Goal: Task Accomplishment & Management: Manage account settings

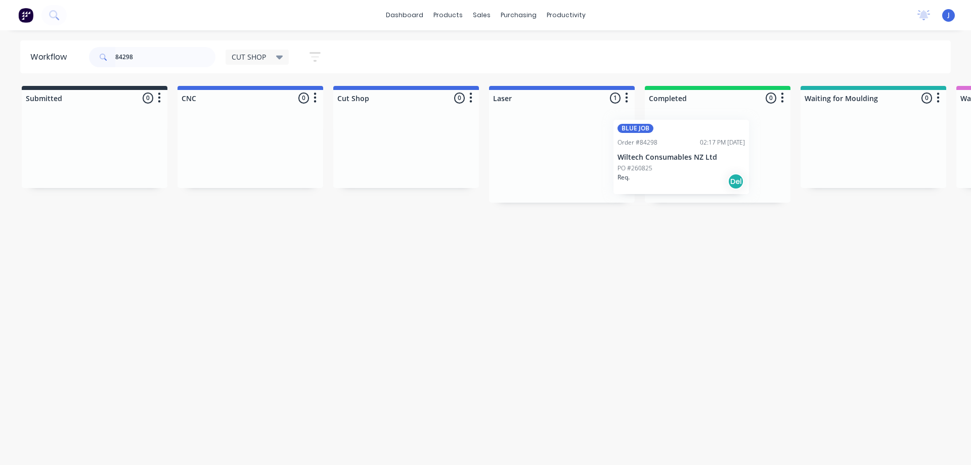
drag, startPoint x: 545, startPoint y: 168, endPoint x: 703, endPoint y: 160, distance: 158.1
click at [702, 163] on div "BLUE JOB Order #84298 02:17 PM [DATE] Wiltech Consumables NZ Ltd PO #260825 Req…" at bounding box center [718, 157] width 136 height 74
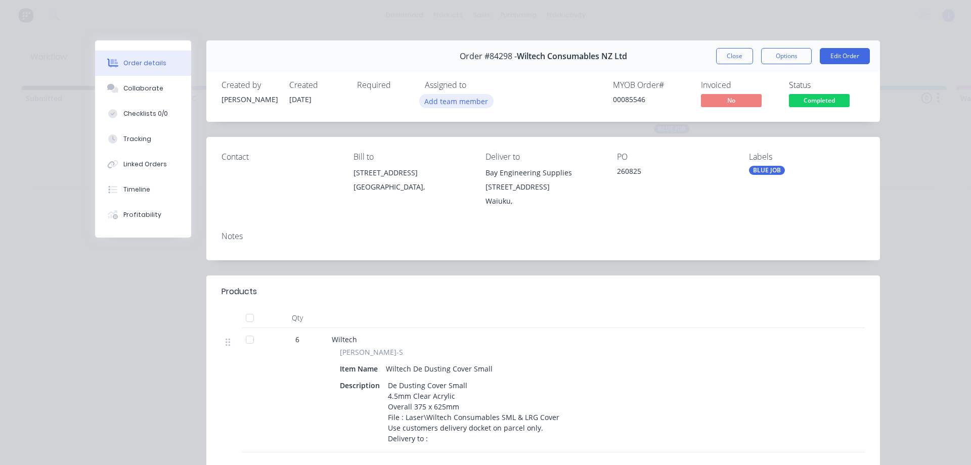
click at [450, 105] on button "Add team member" at bounding box center [456, 101] width 74 height 14
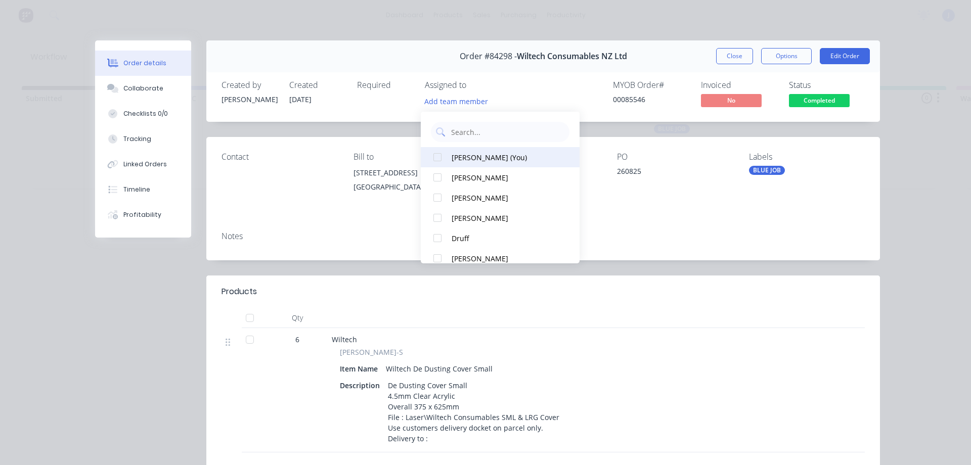
click at [473, 156] on div "[PERSON_NAME] (You)" at bounding box center [505, 157] width 107 height 11
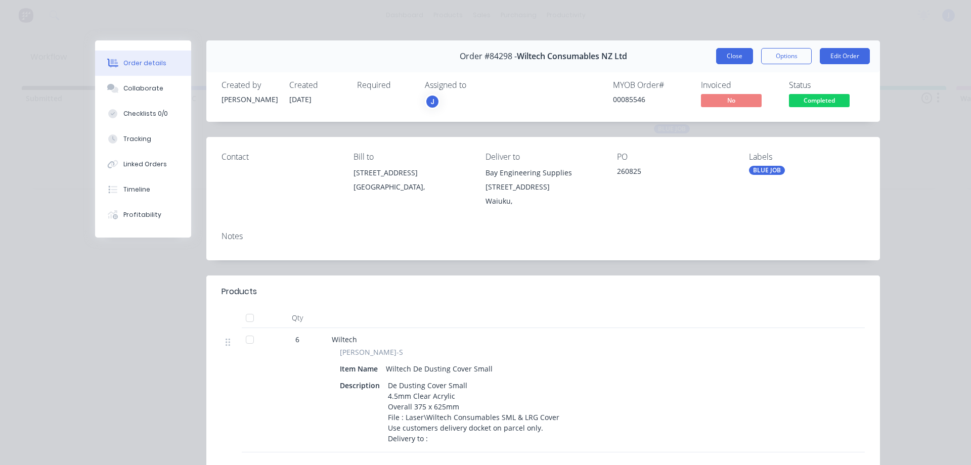
drag, startPoint x: 738, startPoint y: 59, endPoint x: 696, endPoint y: 88, distance: 51.4
click at [738, 59] on button "Close" at bounding box center [734, 56] width 37 height 16
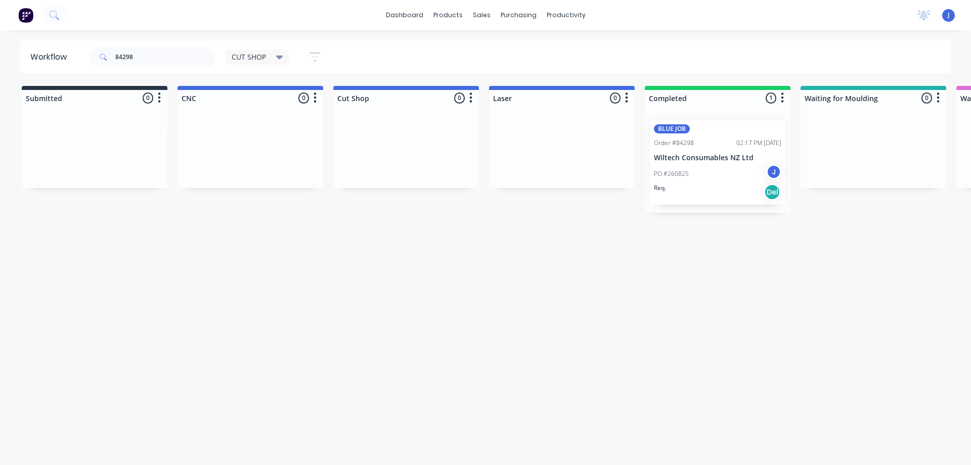
click at [500, 268] on div "Workflow 84298 CUT SHOP Save new view None edit CUT SHOP (Default) edit DISPATC…" at bounding box center [485, 242] width 971 height 405
drag, startPoint x: 152, startPoint y: 58, endPoint x: 69, endPoint y: 73, distance: 83.8
click at [53, 69] on header "Workflow 84298 CUT SHOP Save new view None edit CUT SHOP (Default) edit DISPATC…" at bounding box center [485, 56] width 931 height 33
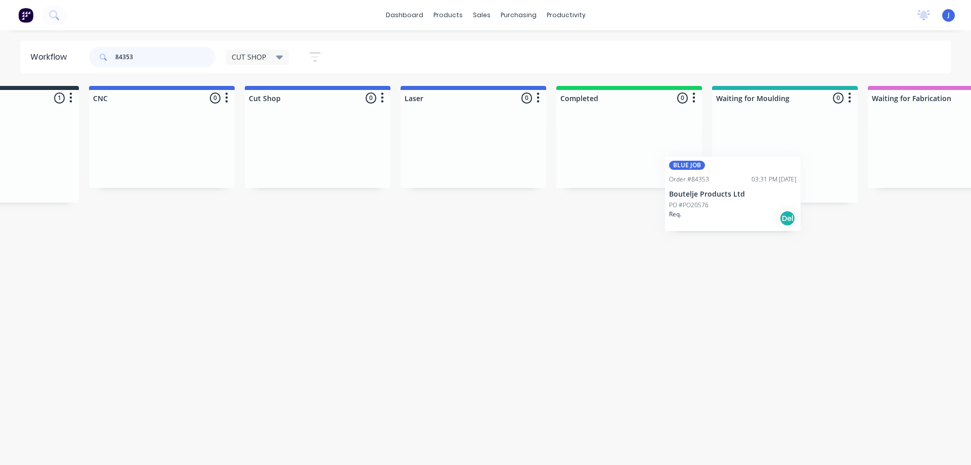
scroll to position [0, 94]
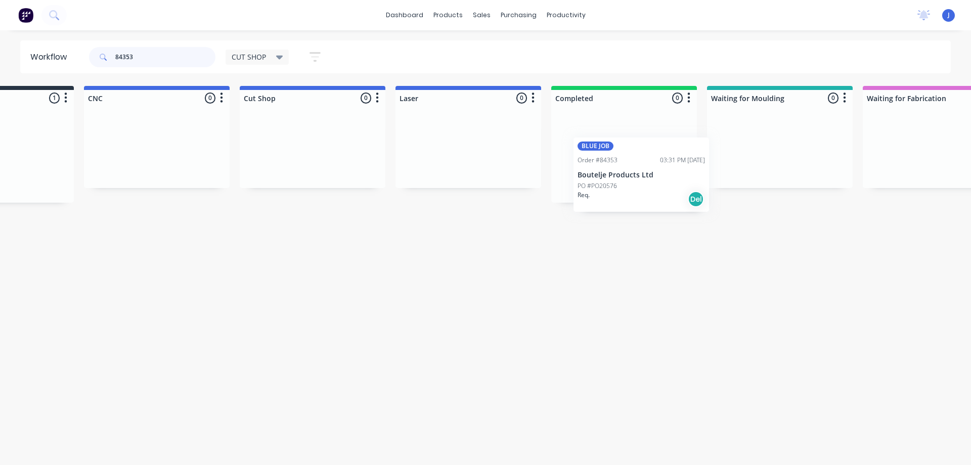
drag, startPoint x: 353, startPoint y: 193, endPoint x: 649, endPoint y: 167, distance: 297.1
click at [634, 180] on div "Req. Del" at bounding box center [624, 182] width 127 height 17
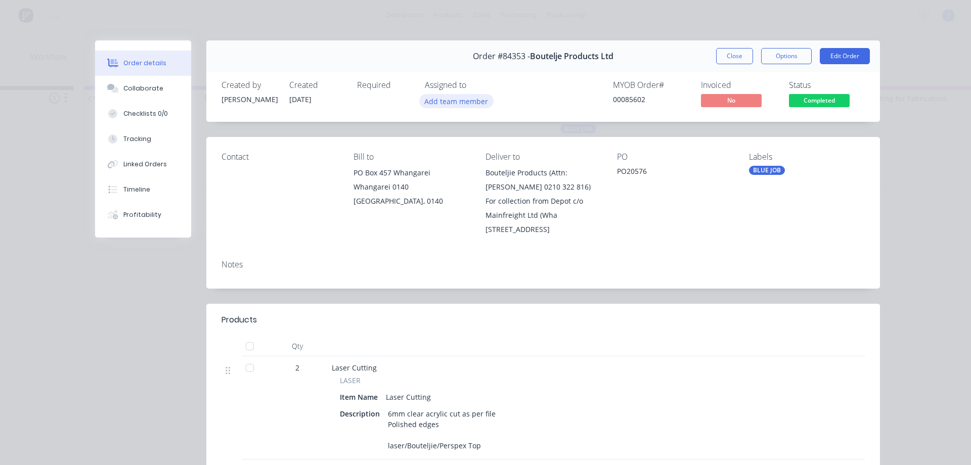
click at [458, 102] on button "Add team member" at bounding box center [456, 101] width 74 height 14
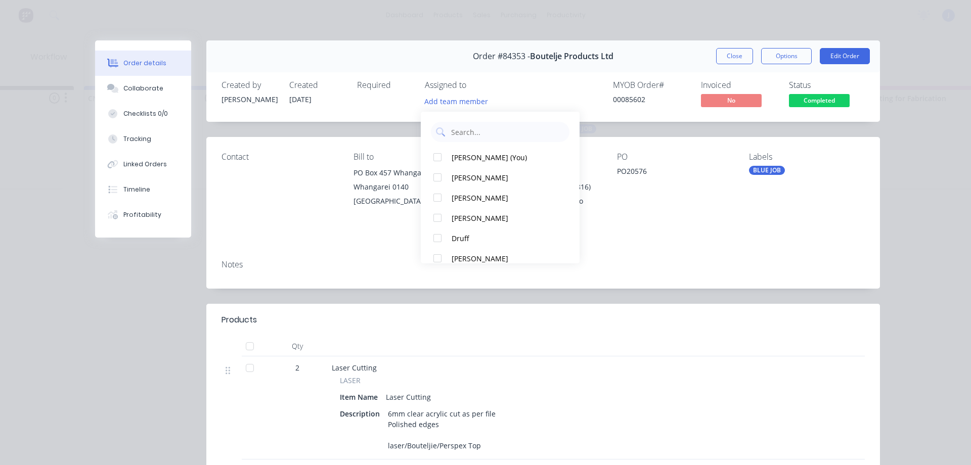
drag, startPoint x: 478, startPoint y: 156, endPoint x: 494, endPoint y: 144, distance: 20.1
click at [479, 154] on div "[PERSON_NAME] (You)" at bounding box center [505, 157] width 107 height 11
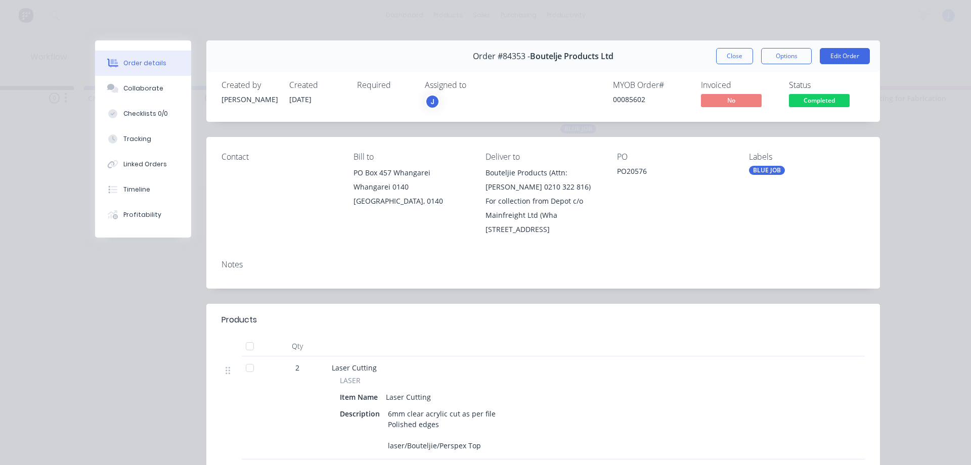
click at [742, 54] on button "Close" at bounding box center [734, 56] width 37 height 16
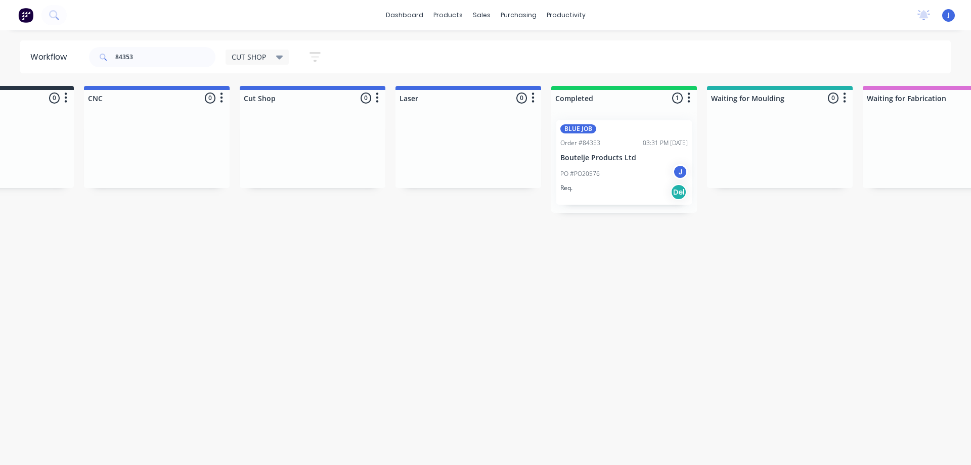
click at [426, 294] on div "Workflow 84353 CUT SHOP Save new view None edit CUT SHOP (Default) edit DISPATC…" at bounding box center [391, 242] width 971 height 405
drag, startPoint x: 120, startPoint y: 56, endPoint x: 93, endPoint y: 62, distance: 28.0
click at [93, 62] on div "84353" at bounding box center [152, 57] width 126 height 20
type input "rocket lab"
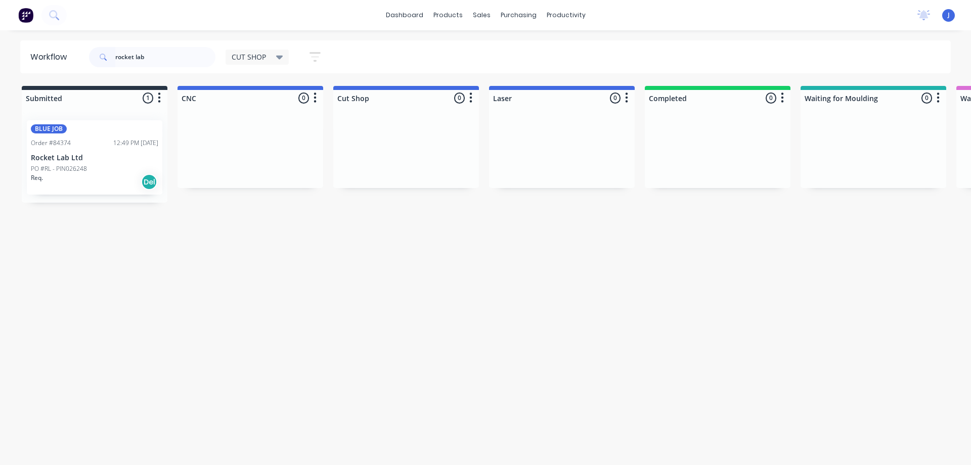
click at [99, 177] on div "Req. Del" at bounding box center [94, 182] width 127 height 17
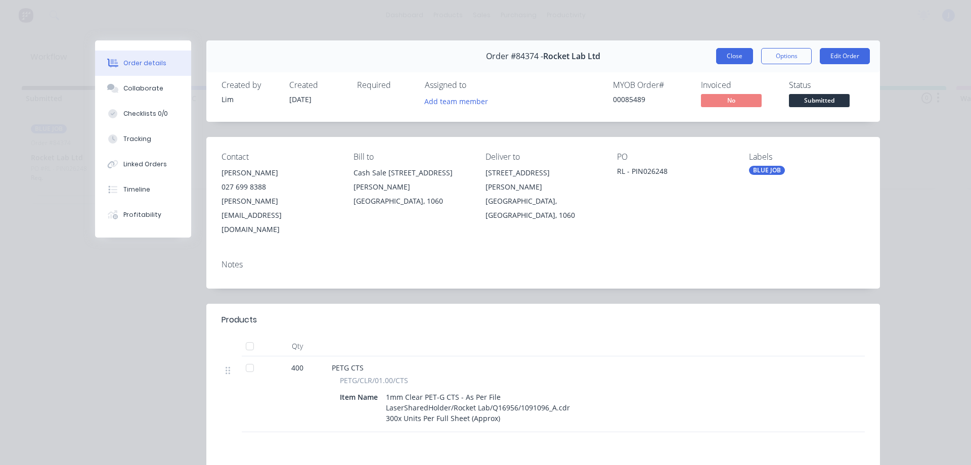
click at [736, 51] on button "Close" at bounding box center [734, 56] width 37 height 16
